Goal: Task Accomplishment & Management: Manage account settings

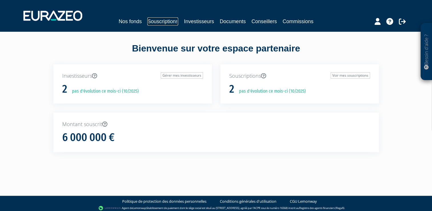
click at [162, 22] on link "Souscriptions" at bounding box center [162, 21] width 31 height 8
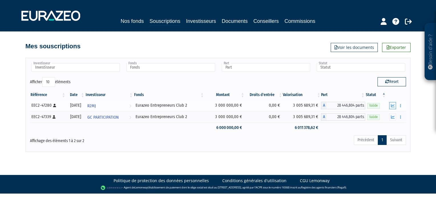
click at [393, 104] on icon "button" at bounding box center [393, 106] width 4 height 4
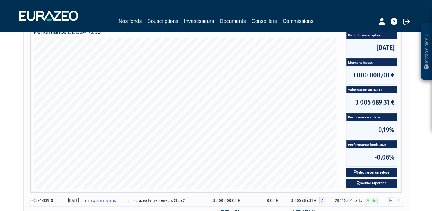
scroll to position [153, 0]
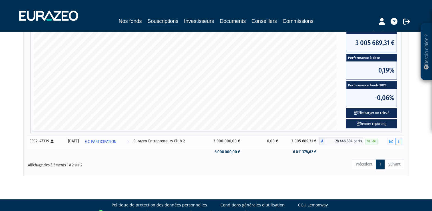
click at [399, 140] on button "button" at bounding box center [398, 141] width 7 height 7
click at [381, 112] on button "Télécharger un relevé" at bounding box center [371, 112] width 51 height 9
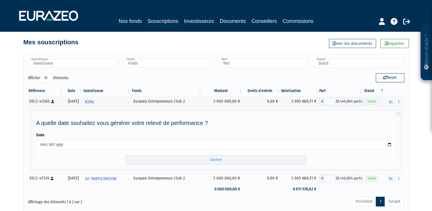
scroll to position [41, 0]
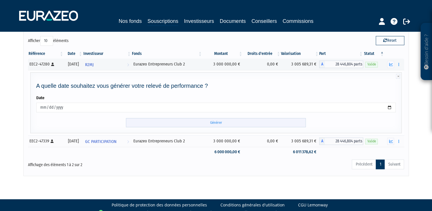
click at [237, 122] on input "Générer" at bounding box center [216, 122] width 180 height 9
click at [216, 120] on input "Générer" at bounding box center [216, 122] width 180 height 9
click at [166, 21] on link "Souscriptions" at bounding box center [162, 21] width 31 height 9
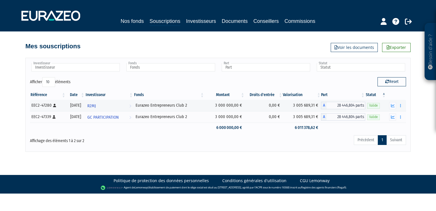
click at [131, 25] on div "Nos fonds Souscriptions Investisseurs Documents Conseillers Commissions" at bounding box center [218, 21] width 268 height 9
click at [135, 18] on link "Nos fonds" at bounding box center [132, 21] width 23 height 8
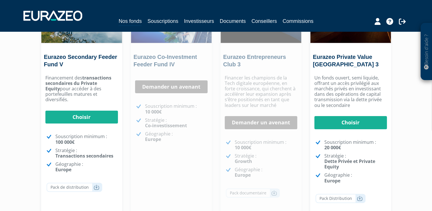
scroll to position [112, 0]
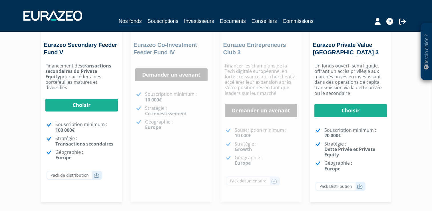
click at [29, 61] on div "Besoin d'aide ? × J'ai besoin d'aide Si vous avez une question à propos du fonc…" at bounding box center [216, 59] width 432 height 342
